Goal: Find contact information: Find contact information

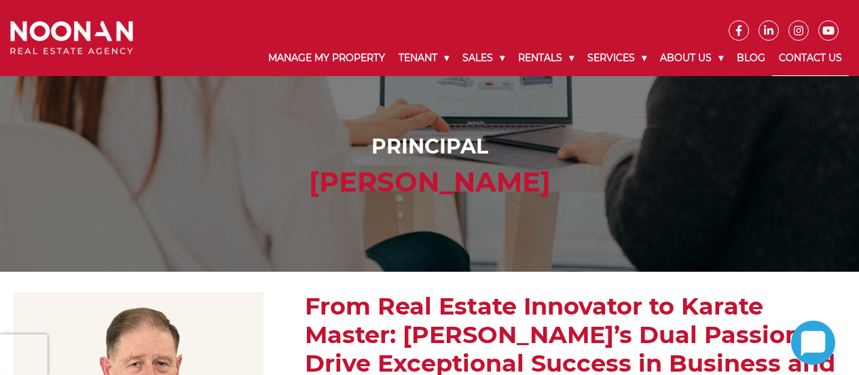
scroll to position [14, 0]
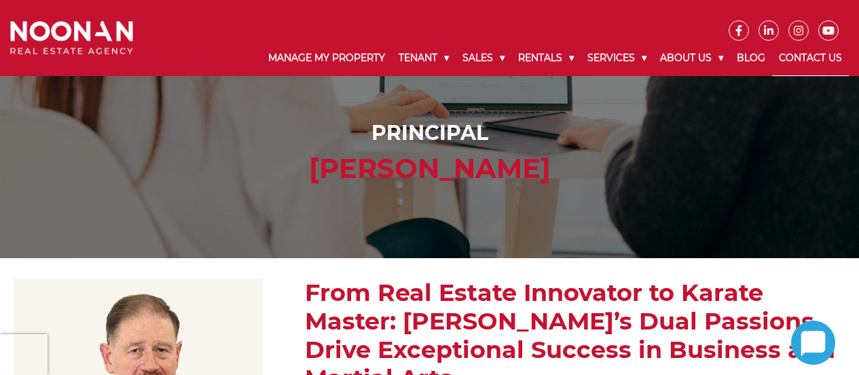
click at [812, 62] on link "Contact Us" at bounding box center [810, 58] width 77 height 35
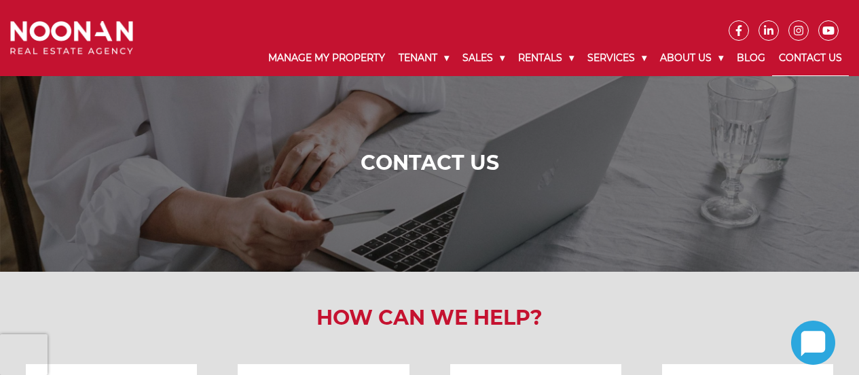
click at [100, 28] on img at bounding box center [71, 38] width 123 height 34
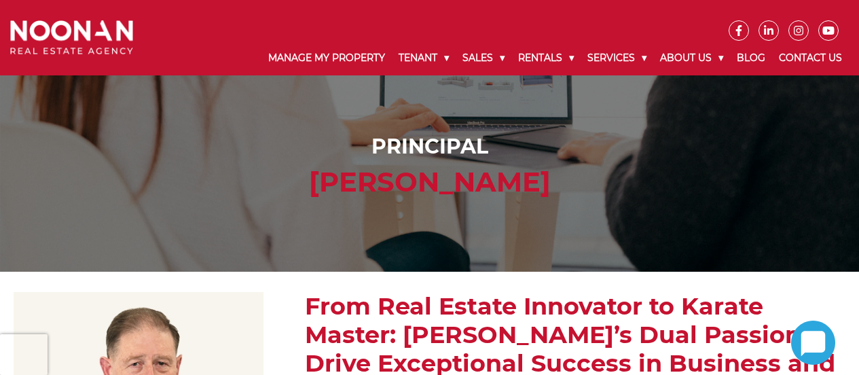
scroll to position [14, 0]
